Goal: Task Accomplishment & Management: Use online tool/utility

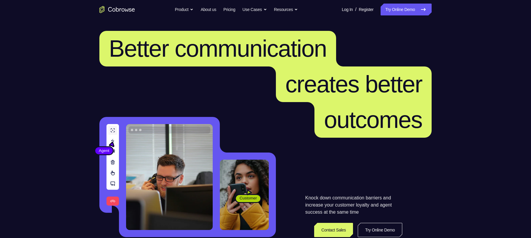
click at [404, 6] on link "Try Online Demo" at bounding box center [405, 10] width 51 height 12
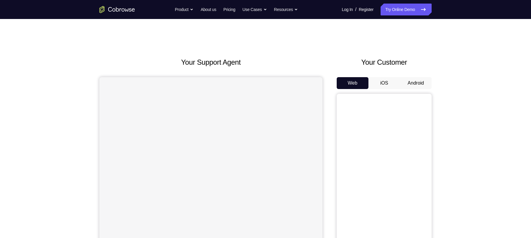
click at [416, 81] on button "Android" at bounding box center [416, 83] width 32 height 12
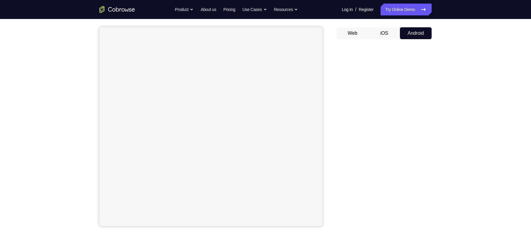
scroll to position [50, 0]
click at [440, 135] on div "Your Support Agent Your Customer Web iOS Android Next Steps We’d be happy to gi…" at bounding box center [265, 164] width 379 height 391
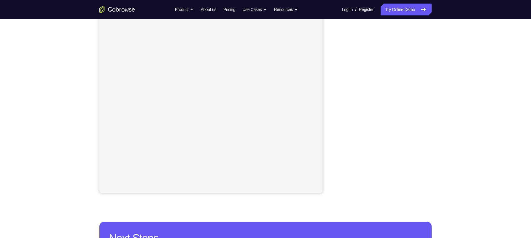
scroll to position [81, 0]
